Goal: Task Accomplishment & Management: Manage account settings

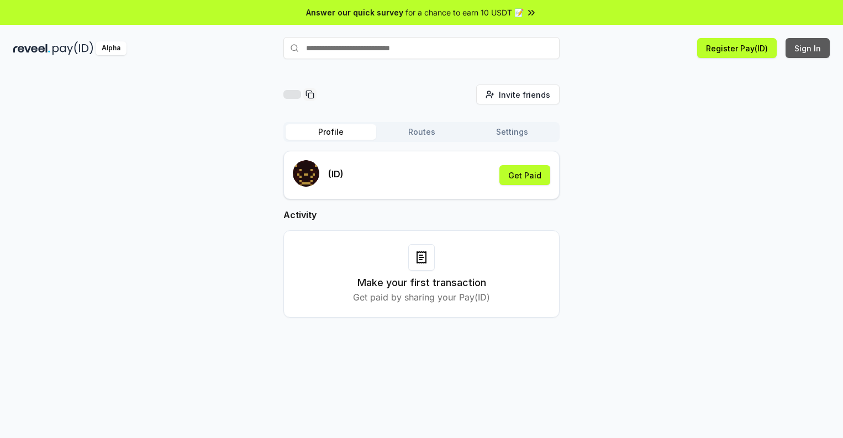
click at [808, 48] on button "Sign In" at bounding box center [807, 48] width 44 height 20
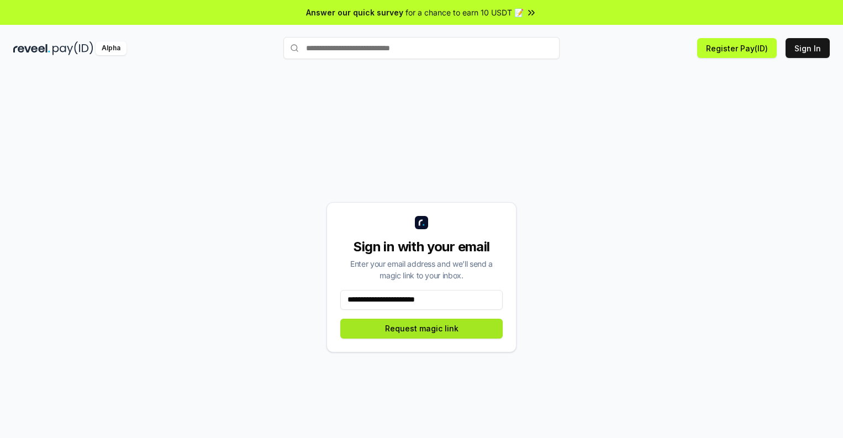
type input "**********"
click at [421, 328] on button "Request magic link" at bounding box center [421, 329] width 162 height 20
